Goal: Leave review/rating: Leave review/rating

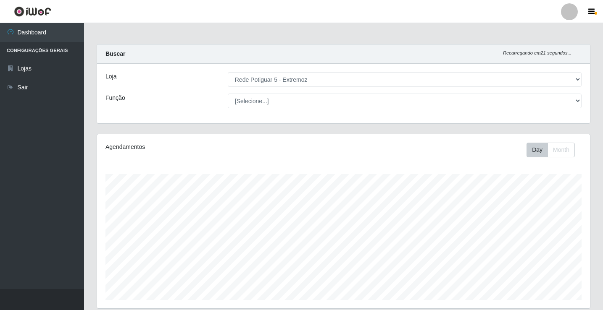
select select "79"
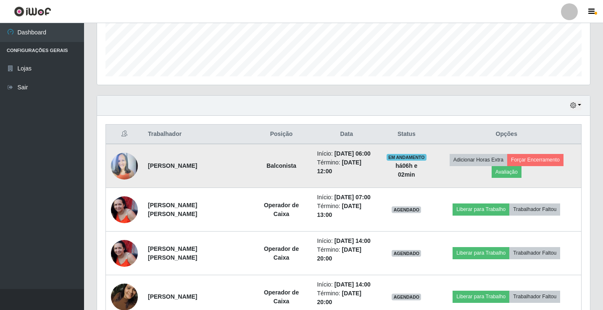
scroll to position [174, 493]
click at [514, 172] on button "Avaliação" at bounding box center [506, 172] width 30 height 12
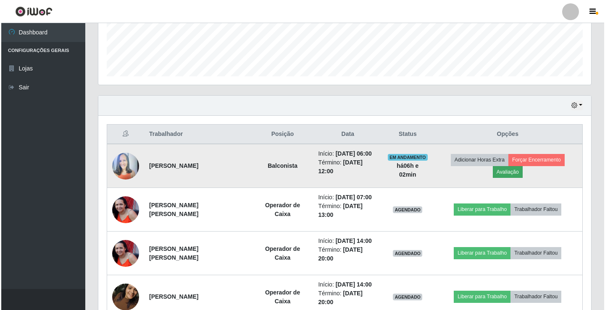
scroll to position [174, 488]
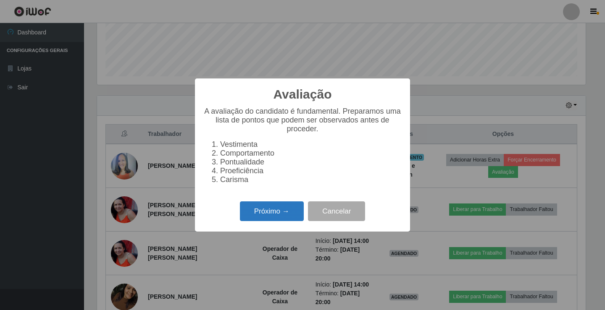
click at [262, 219] on button "Próximo →" at bounding box center [272, 212] width 64 height 20
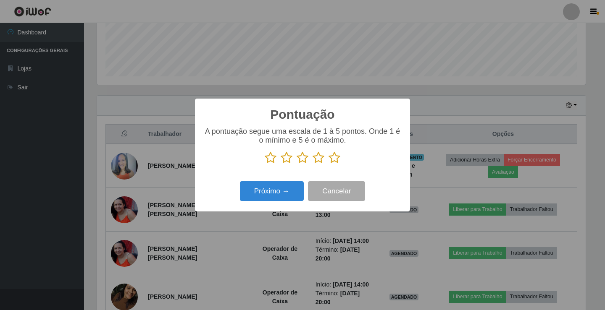
click at [335, 156] on icon at bounding box center [334, 158] width 12 height 13
click at [328, 164] on input "radio" at bounding box center [328, 164] width 0 height 0
click at [288, 189] on button "Próximo →" at bounding box center [272, 191] width 64 height 20
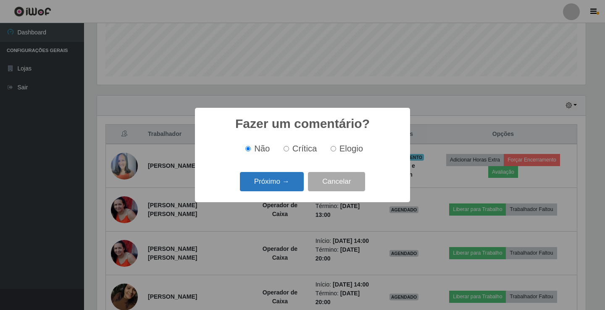
click at [289, 186] on button "Próximo →" at bounding box center [272, 182] width 64 height 20
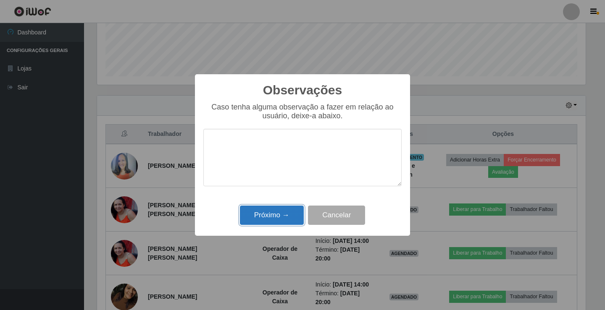
click at [275, 213] on button "Próximo →" at bounding box center [272, 216] width 64 height 20
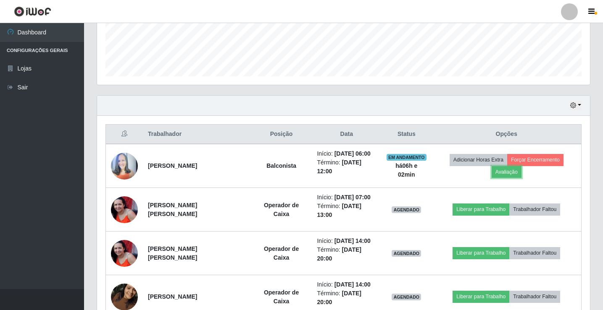
scroll to position [174, 493]
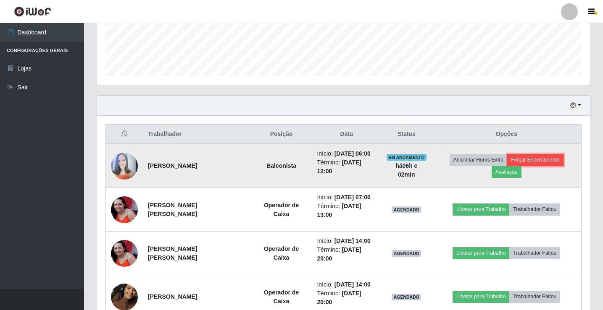
click at [539, 156] on button "Forçar Encerramento" at bounding box center [535, 160] width 56 height 12
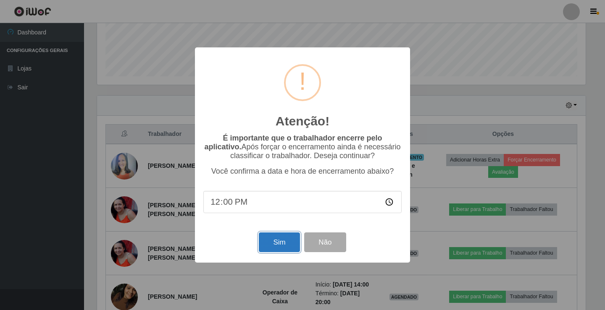
click at [286, 245] on button "Sim" at bounding box center [279, 243] width 41 height 20
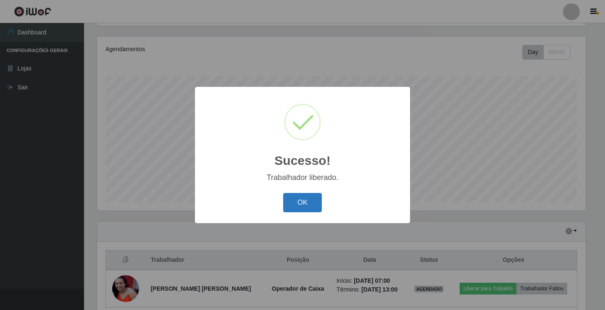
click at [298, 207] on button "OK" at bounding box center [302, 203] width 39 height 20
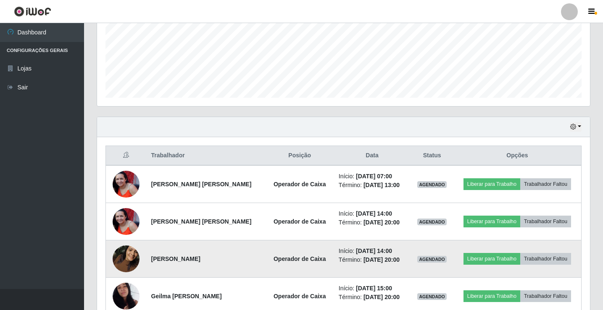
scroll to position [266, 0]
